Goal: Task Accomplishment & Management: Complete application form

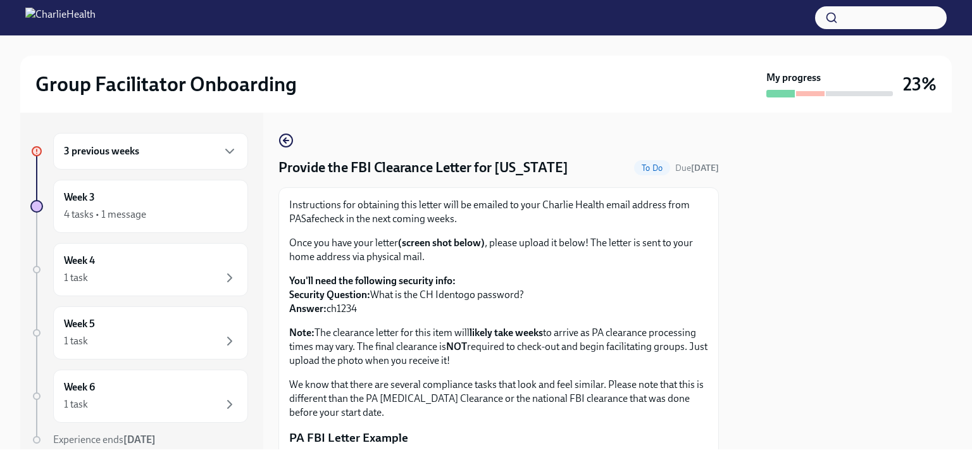
click at [156, 156] on div "3 previous weeks" at bounding box center [150, 151] width 173 height 15
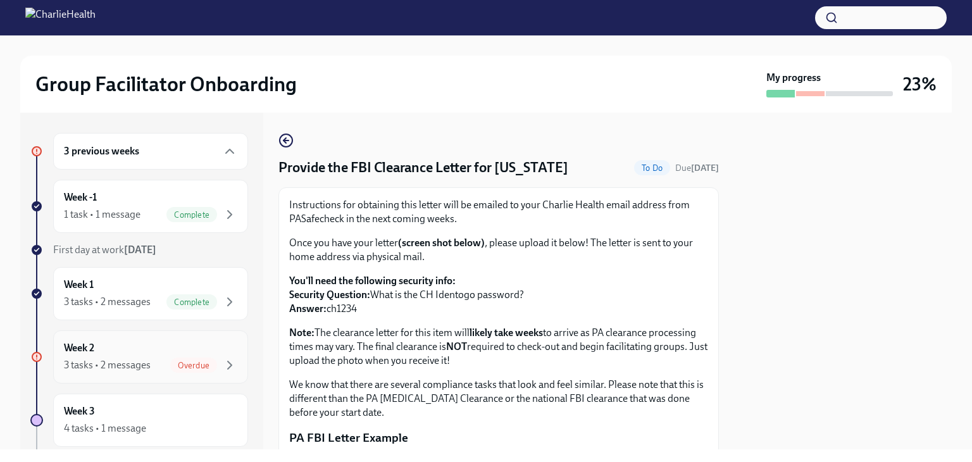
click at [140, 352] on div "Week 2 3 tasks • 2 messages Overdue" at bounding box center [150, 357] width 173 height 32
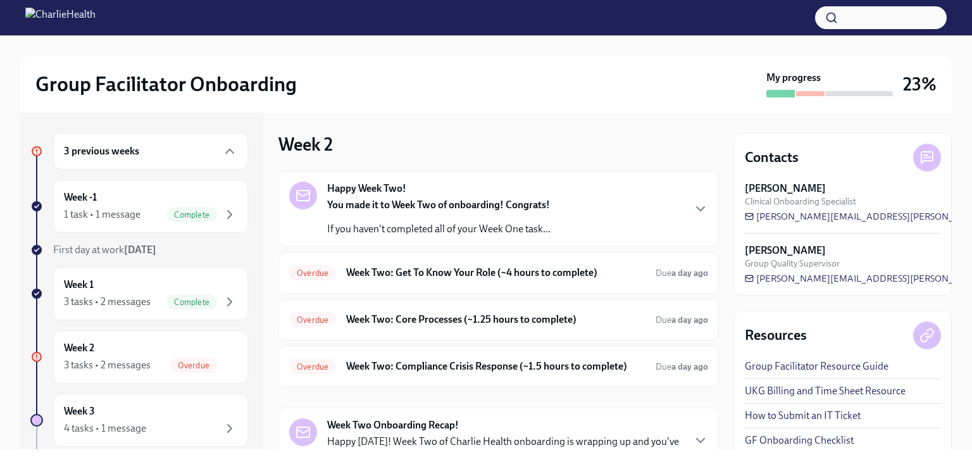
click at [456, 216] on div "You made it to Week Two of onboarding! Congrats! If you haven't completed all o…" at bounding box center [438, 217] width 223 height 38
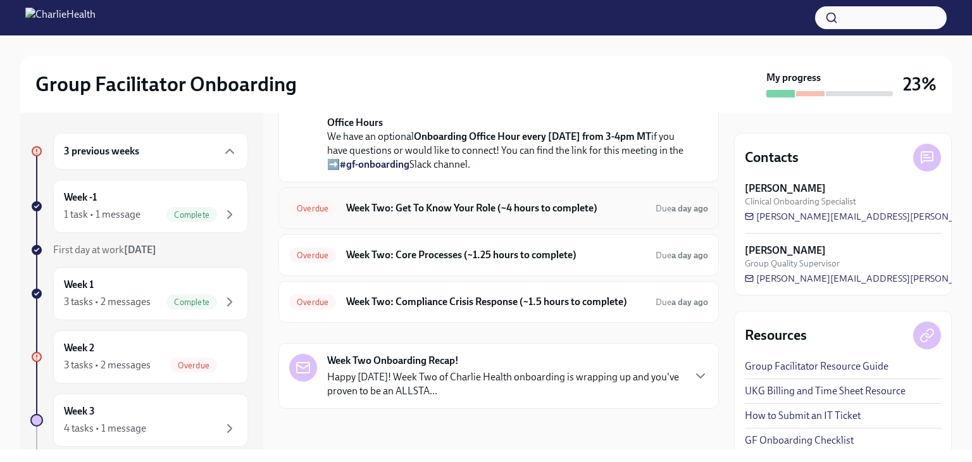
scroll to position [380, 0]
click at [473, 215] on h6 "Week Two: Get To Know Your Role (~4 hours to complete)" at bounding box center [495, 208] width 299 height 14
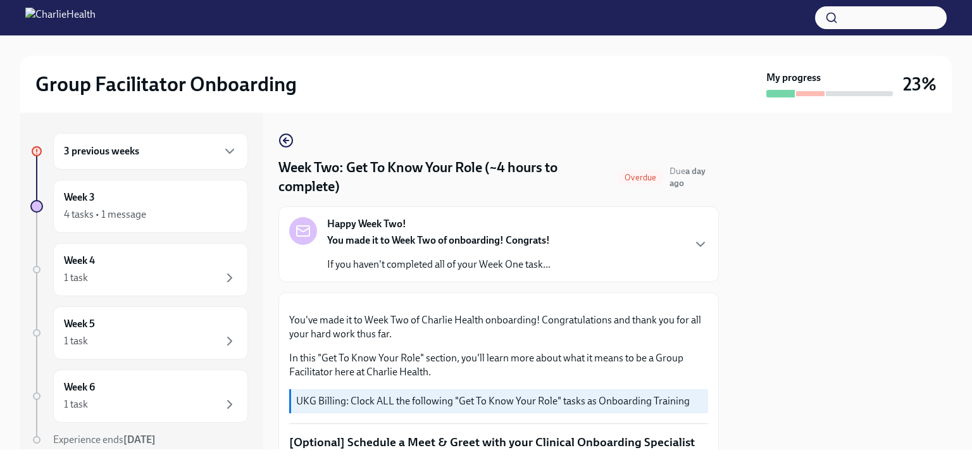
click at [640, 175] on span "Overdue" at bounding box center [640, 177] width 47 height 9
click at [489, 180] on h4 "Week Two: Get To Know Your Role (~4 hours to complete)" at bounding box center [444, 177] width 333 height 38
click at [622, 178] on span "Overdue" at bounding box center [640, 177] width 47 height 9
click at [118, 153] on h6 "3 previous weeks" at bounding box center [101, 151] width 75 height 14
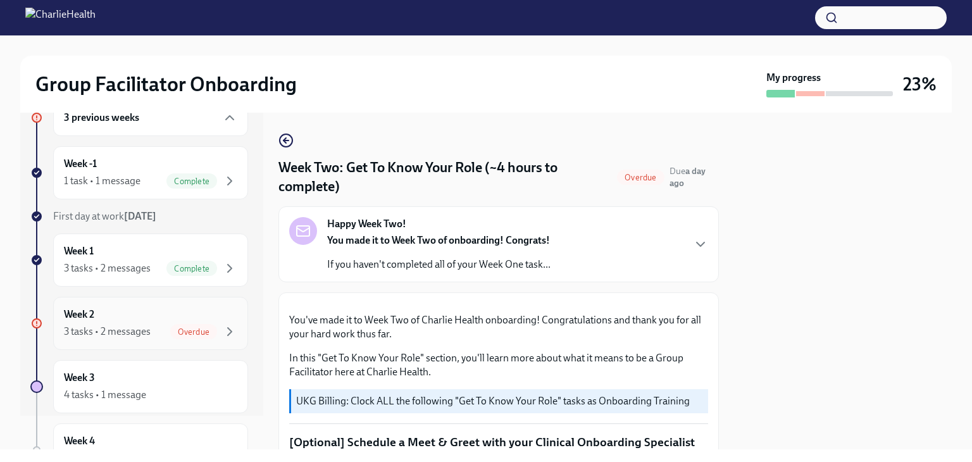
scroll to position [63, 0]
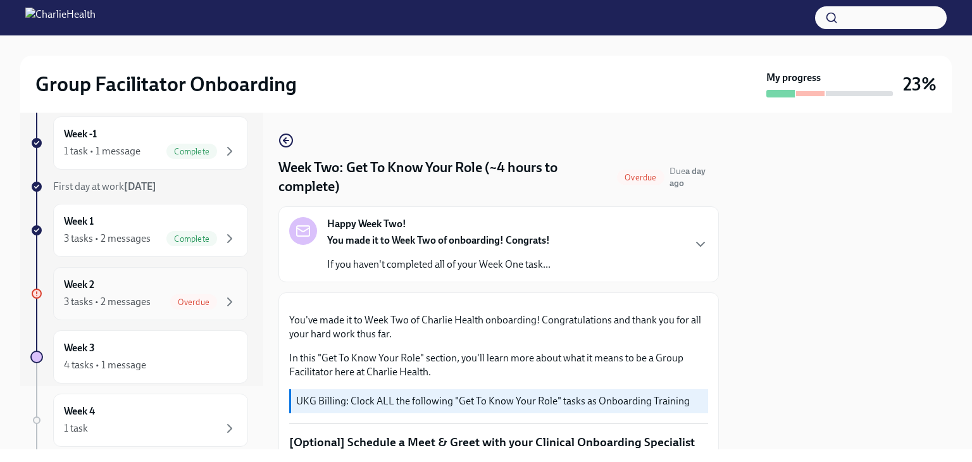
click at [112, 304] on div "3 tasks • 2 messages" at bounding box center [107, 302] width 87 height 14
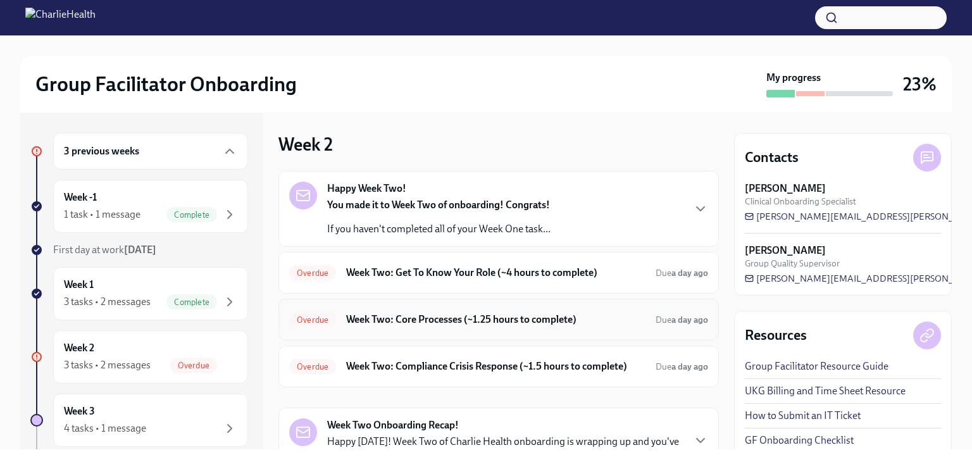
scroll to position [63, 0]
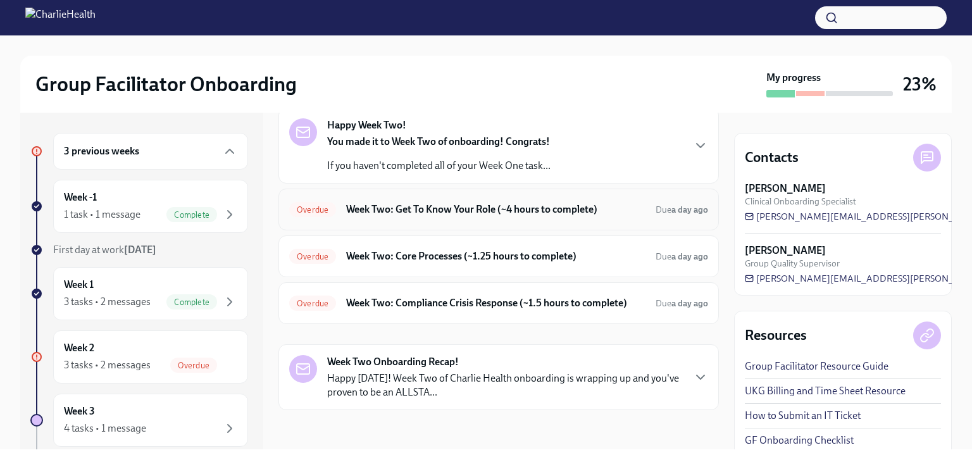
click at [551, 201] on div "Overdue Week Two: Get To Know Your Role (~4 hours to complete) Due a day ago" at bounding box center [498, 209] width 419 height 20
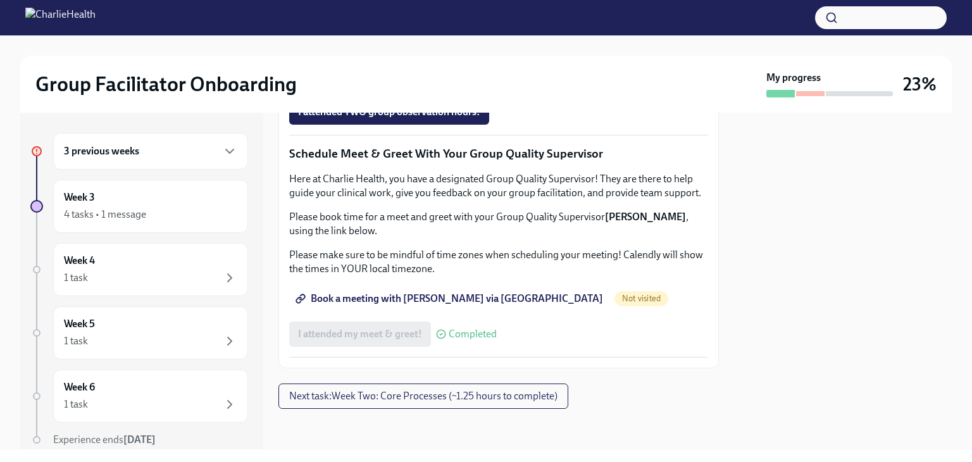
scroll to position [1266, 0]
click at [401, 398] on span "Next task : Week Two: Core Processes (~1.25 hours to complete)" at bounding box center [423, 396] width 268 height 13
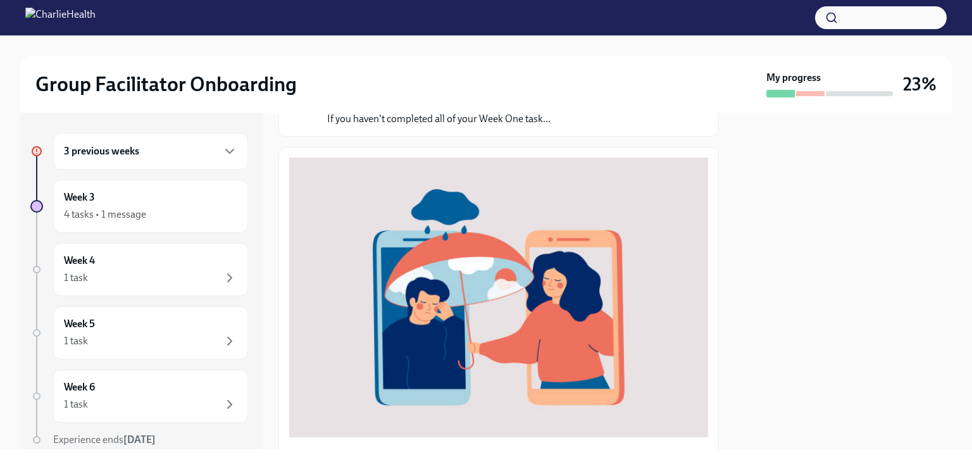
scroll to position [11, 0]
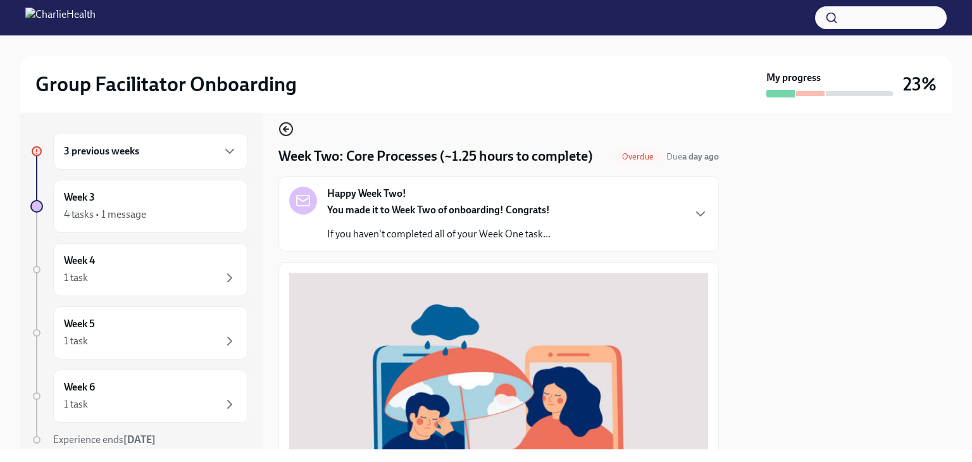
click at [285, 132] on icon "button" at bounding box center [285, 128] width 15 height 15
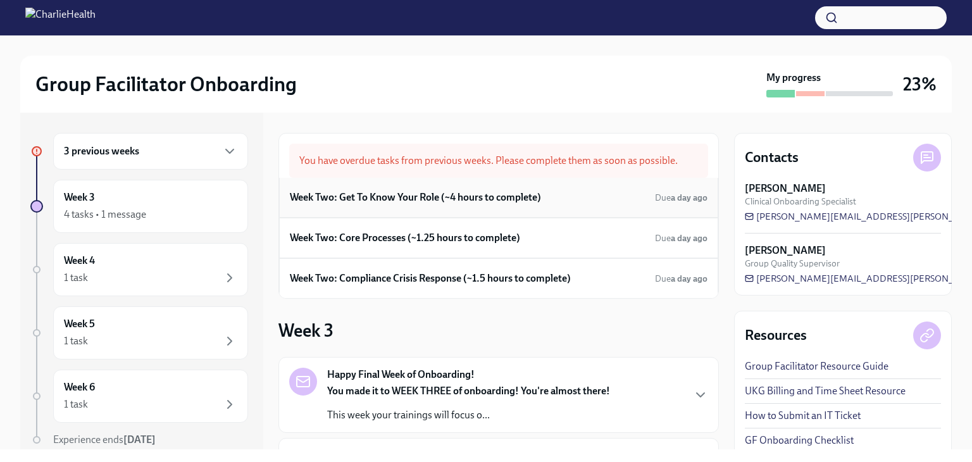
click at [481, 202] on h6 "Week Two: Get To Know Your Role (~4 hours to complete)" at bounding box center [415, 197] width 251 height 14
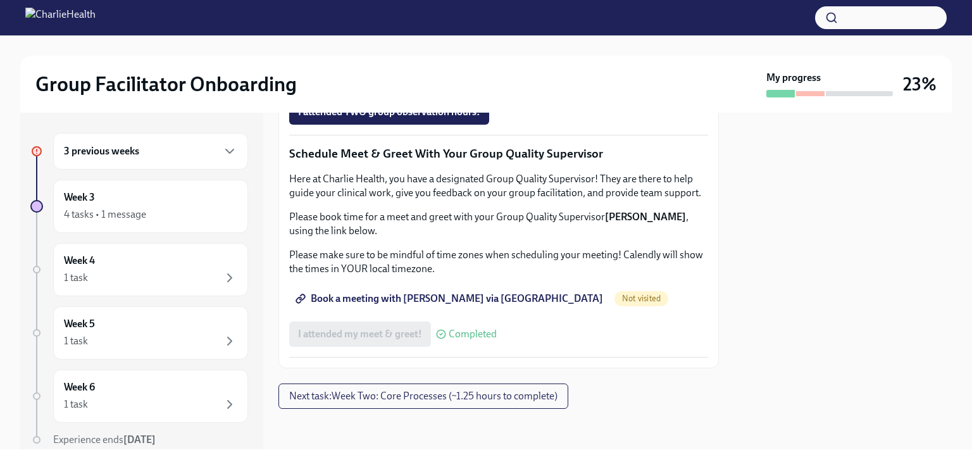
scroll to position [1139, 0]
click at [369, 83] on span "Complete this form to schedule your integrative observations" at bounding box center [438, 76] width 280 height 13
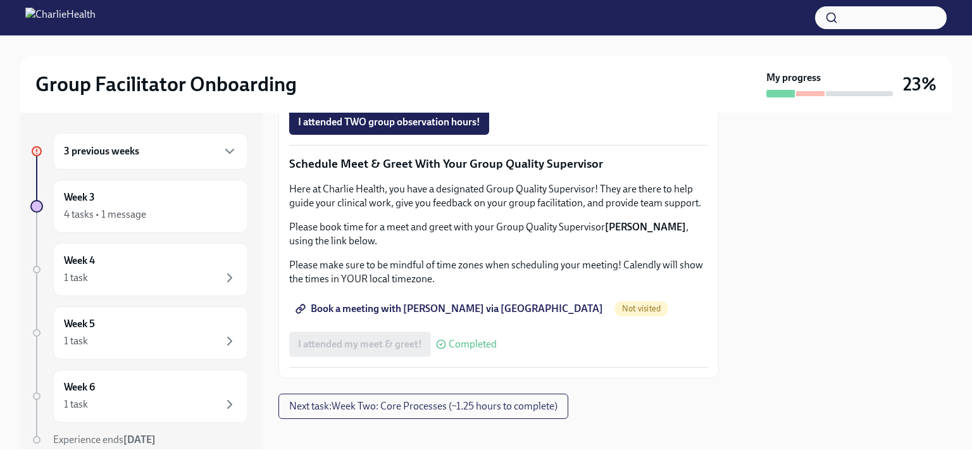
drag, startPoint x: 362, startPoint y: 223, endPoint x: 567, endPoint y: 223, distance: 205.0
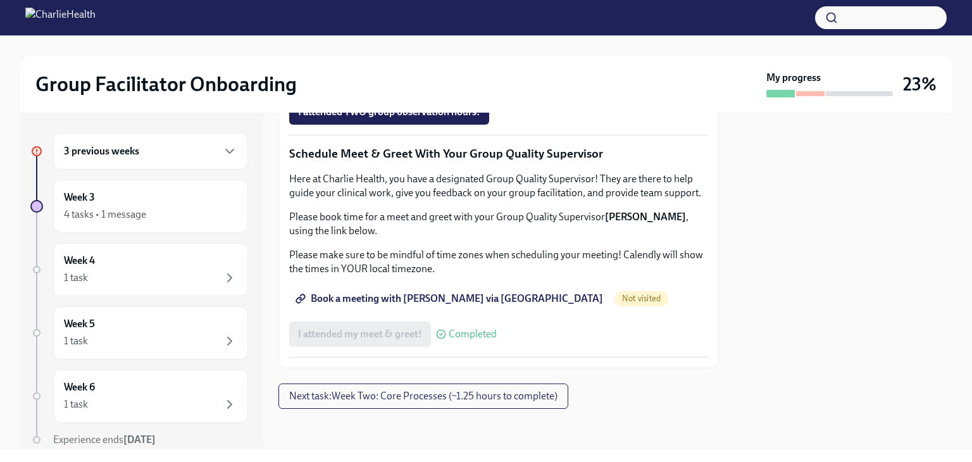
scroll to position [1266, 0]
click at [452, 399] on span "Next task : Week Two: Core Processes (~1.25 hours to complete)" at bounding box center [423, 396] width 268 height 13
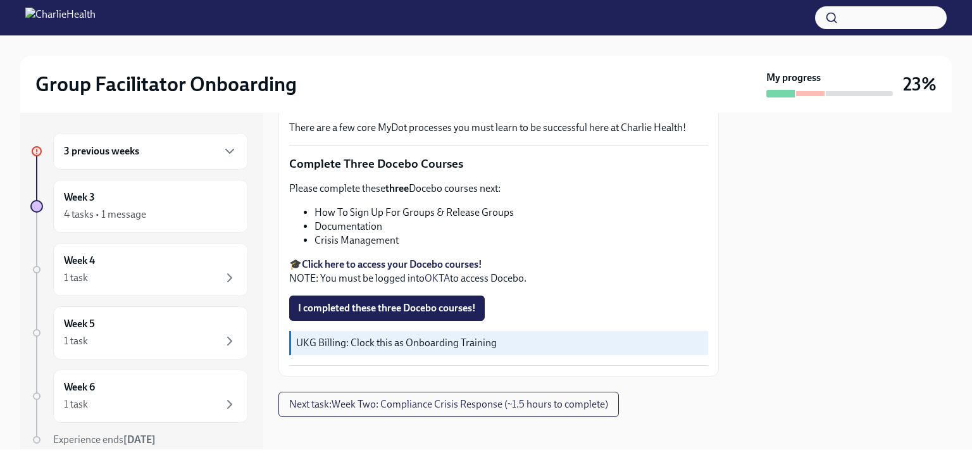
scroll to position [454, 0]
click at [474, 399] on span "Next task : Week Two: Compliance Crisis Response (~1.5 hours to complete)" at bounding box center [448, 403] width 319 height 13
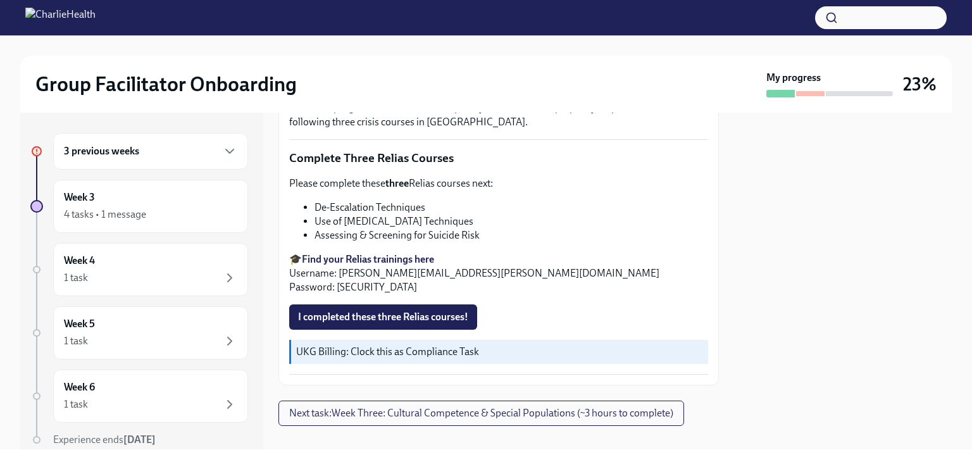
scroll to position [473, 0]
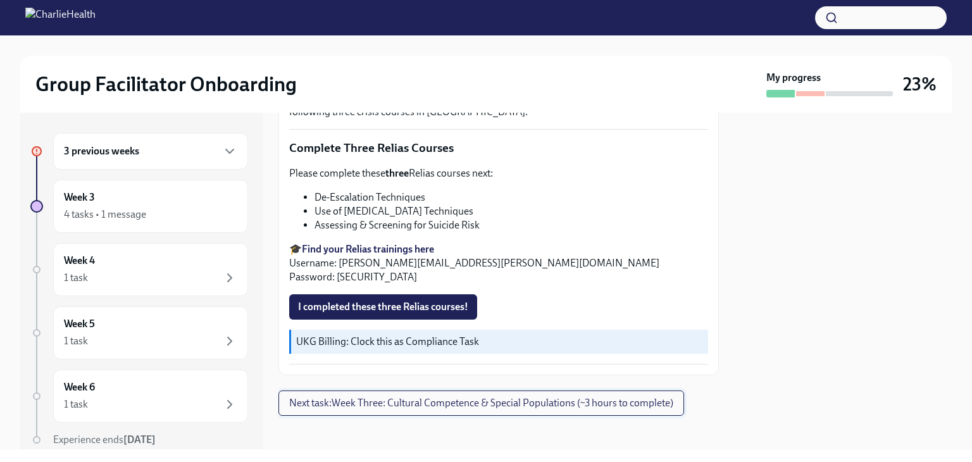
click at [528, 397] on span "Next task : Week Three: Cultural Competence & Special Populations (~3 hours to …" at bounding box center [481, 403] width 384 height 13
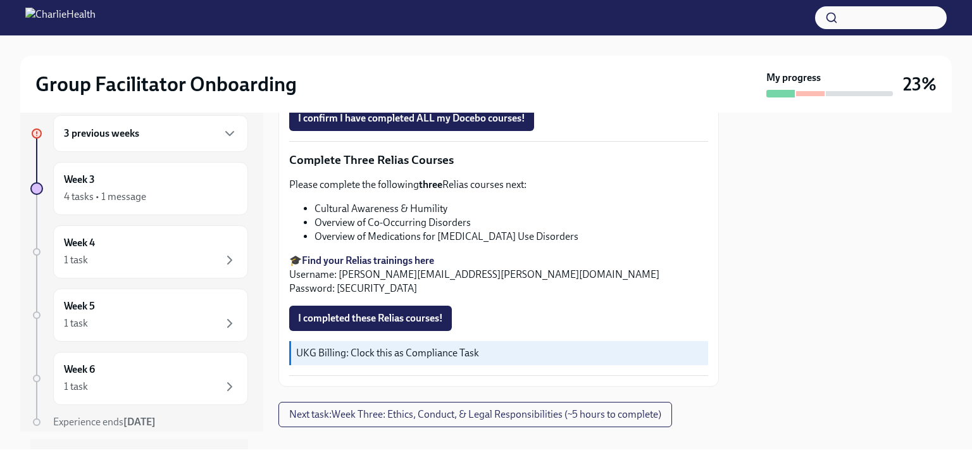
scroll to position [47, 0]
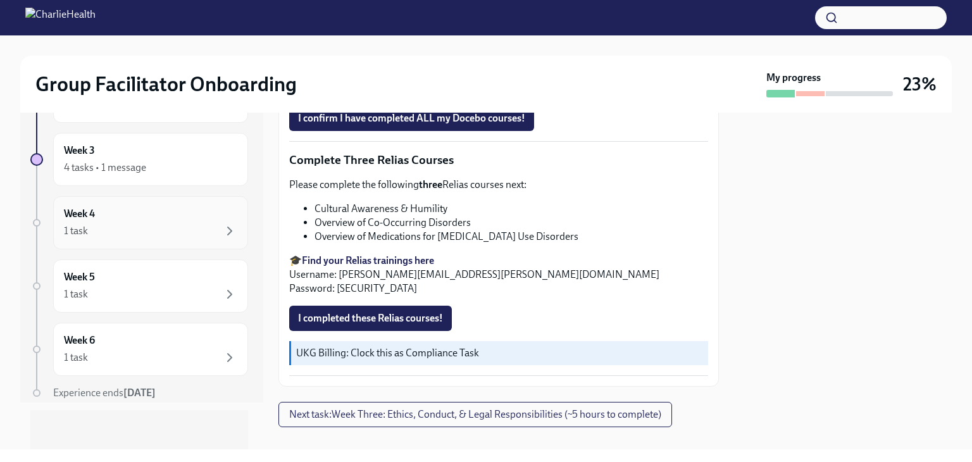
click at [153, 223] on div "1 task" at bounding box center [150, 230] width 173 height 15
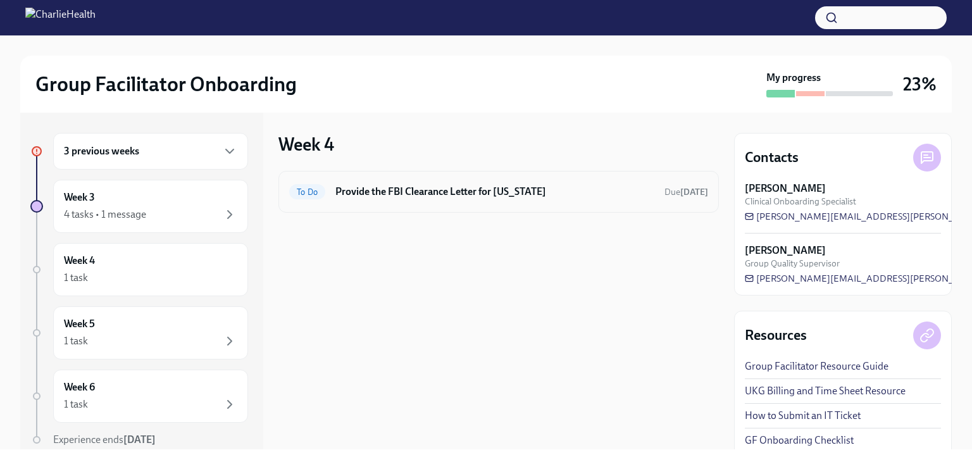
click at [440, 193] on h6 "Provide the FBI Clearance Letter for [US_STATE]" at bounding box center [494, 192] width 319 height 14
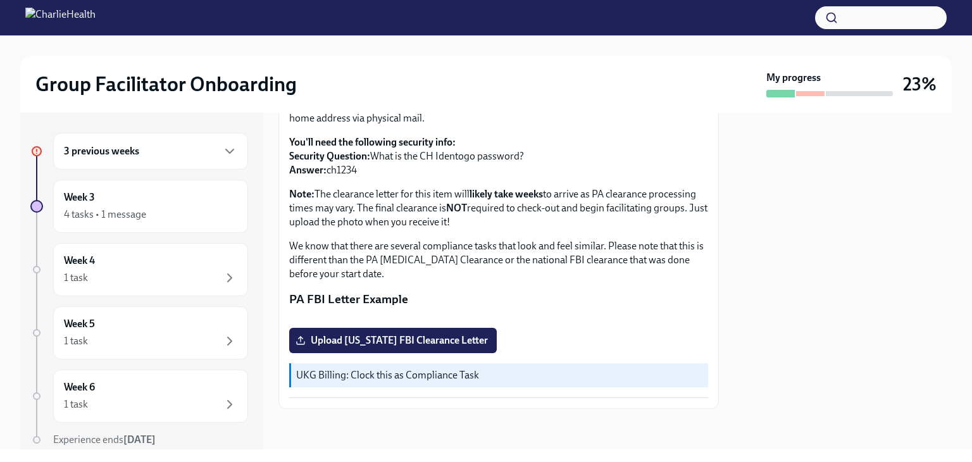
scroll to position [275, 0]
click at [345, 343] on span "Upload [US_STATE] FBI Clearance Letter" at bounding box center [393, 340] width 190 height 13
click at [0, 0] on input "Upload [US_STATE] FBI Clearance Letter" at bounding box center [0, 0] width 0 height 0
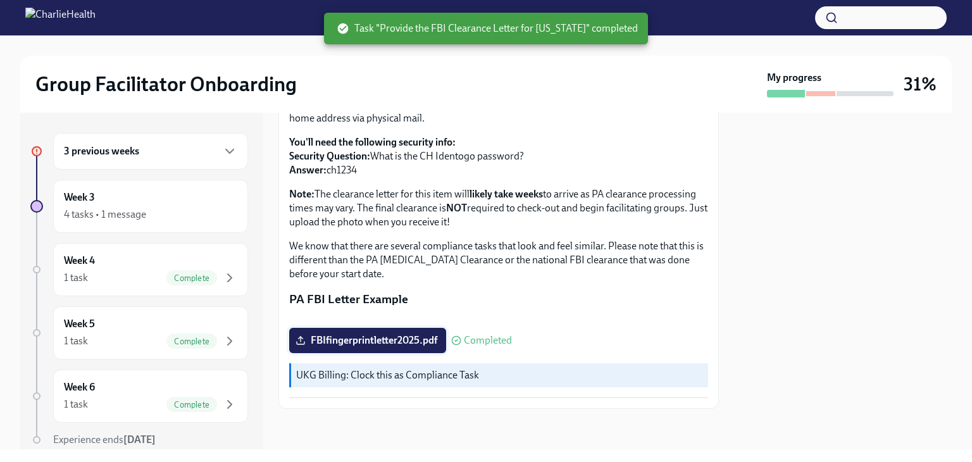
click at [408, 342] on span "FBIfingerprintletter2025.pdf" at bounding box center [367, 340] width 139 height 13
click at [0, 0] on input "FBIfingerprintletter2025.pdf" at bounding box center [0, 0] width 0 height 0
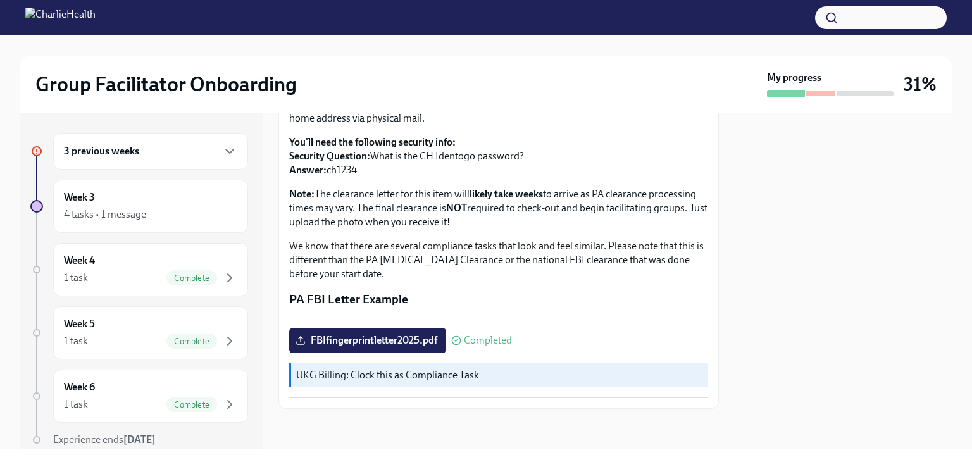
scroll to position [85, 0]
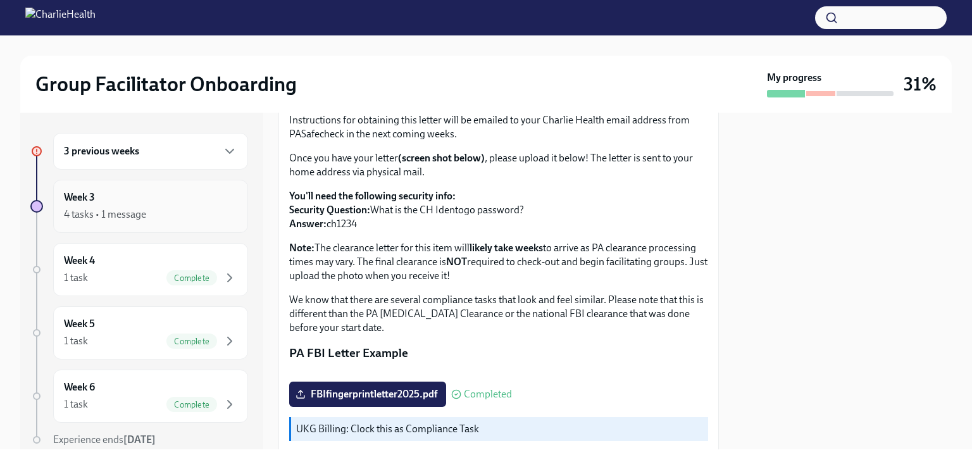
click at [94, 201] on h6 "Week 3" at bounding box center [79, 197] width 31 height 14
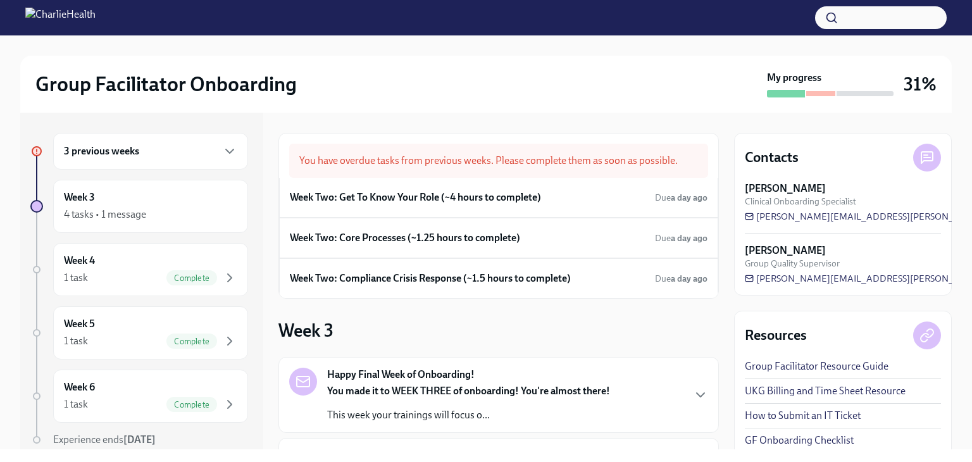
click at [111, 156] on h6 "3 previous weeks" at bounding box center [101, 151] width 75 height 14
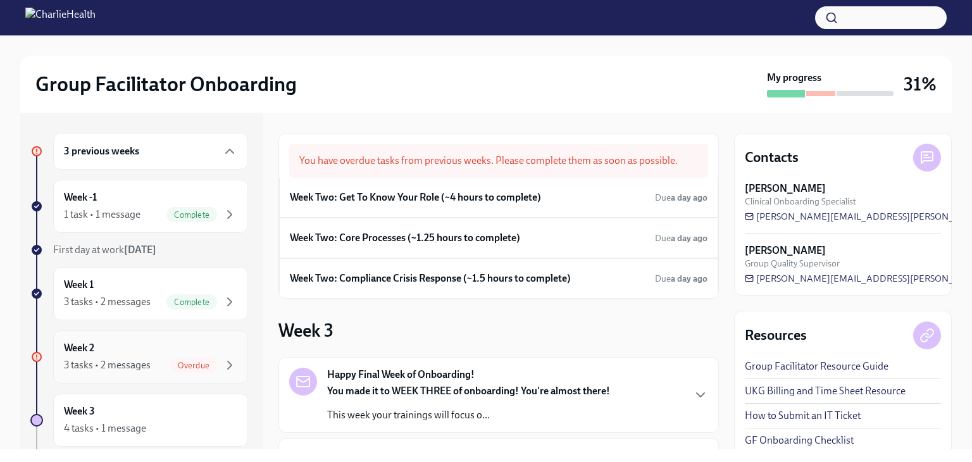
click at [126, 354] on div "Week 2 3 tasks • 2 messages Overdue" at bounding box center [150, 357] width 173 height 32
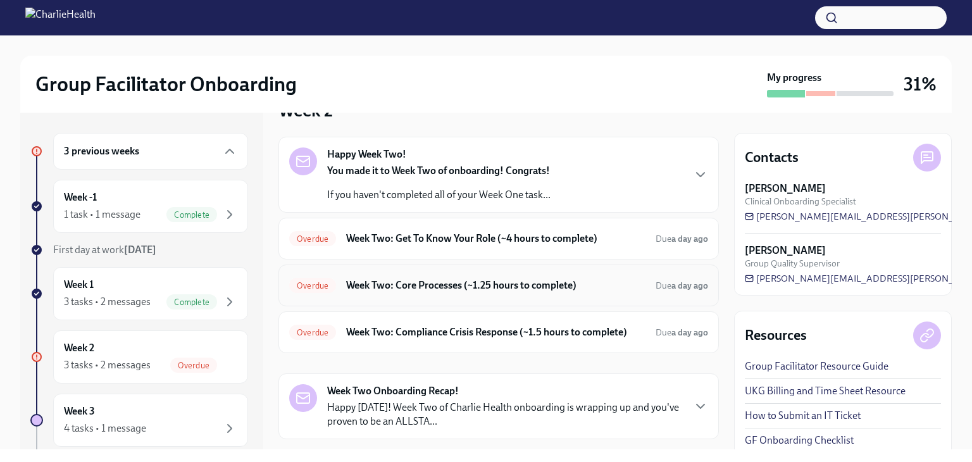
scroll to position [63, 0]
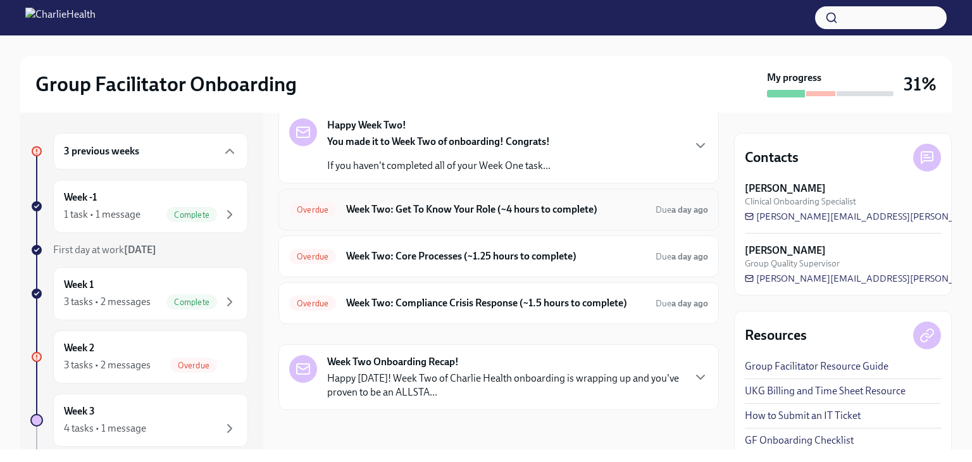
click at [476, 218] on div "Overdue Week Two: Get To Know Your Role (~4 hours to complete) Due a day ago" at bounding box center [498, 209] width 419 height 20
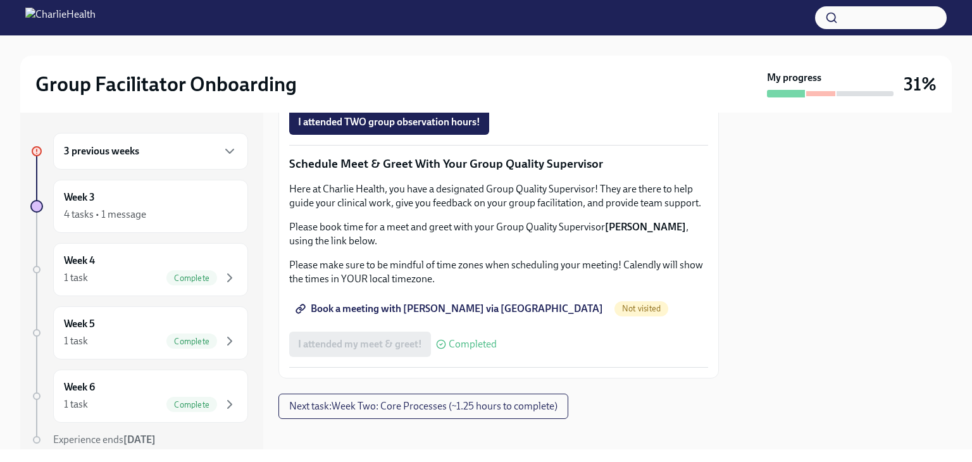
scroll to position [1012, 0]
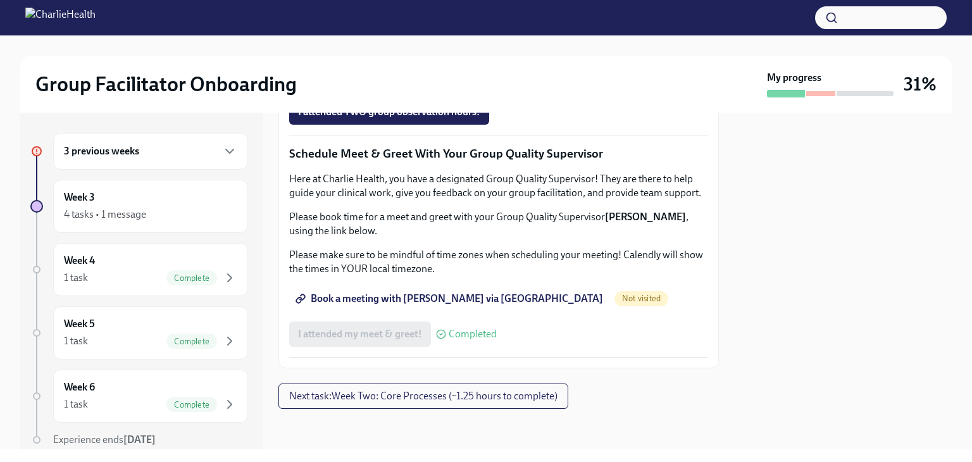
click at [395, 47] on span "Group Observation Instructions" at bounding box center [374, 41] width 152 height 13
click at [544, 83] on span "Complete this form to schedule your integrative observations" at bounding box center [438, 76] width 280 height 13
click at [928, 292] on div at bounding box center [843, 281] width 218 height 337
